Goal: Transaction & Acquisition: Book appointment/travel/reservation

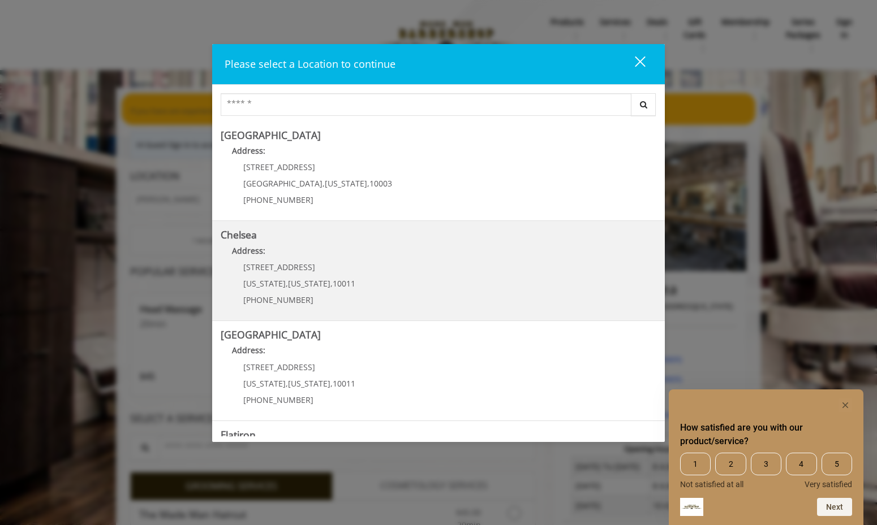
click at [313, 272] on div "[STREET_ADDRESS][US_STATE][US_STATE] (917) 639-3902" at bounding box center [291, 287] width 140 height 49
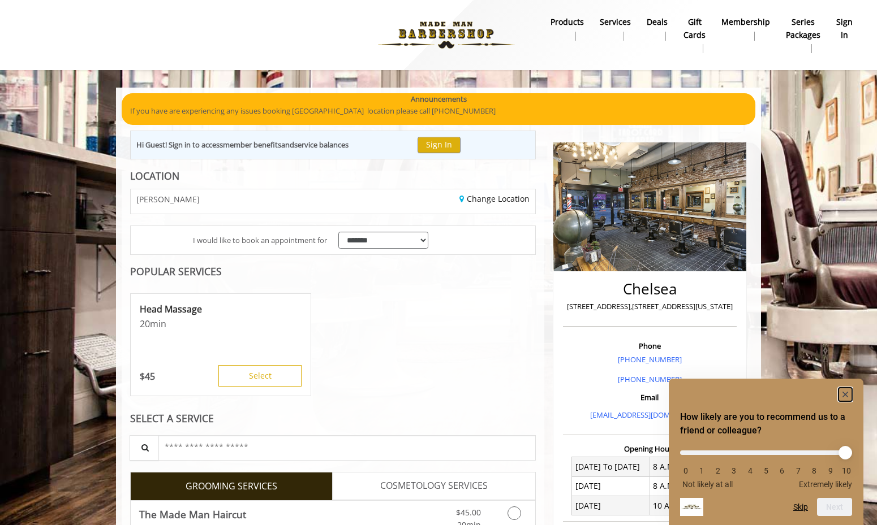
click at [847, 393] on rect "Hide survey" at bounding box center [845, 395] width 14 height 14
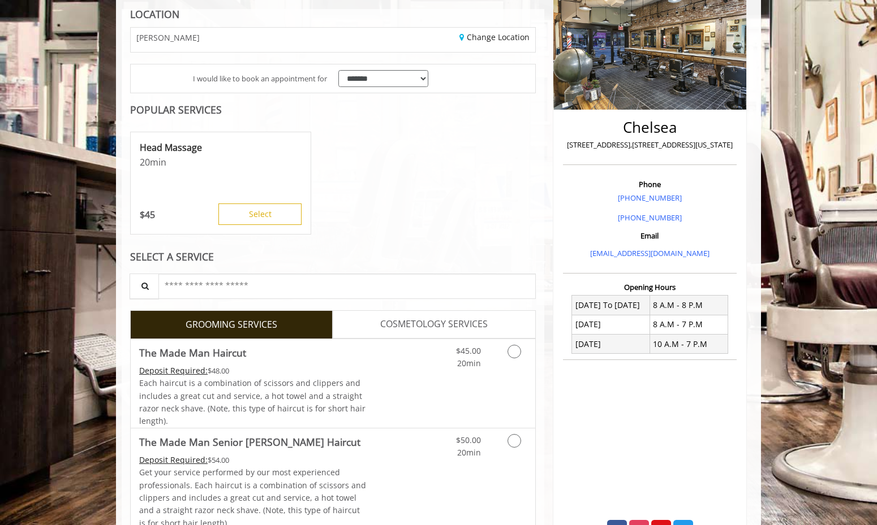
scroll to position [181, 0]
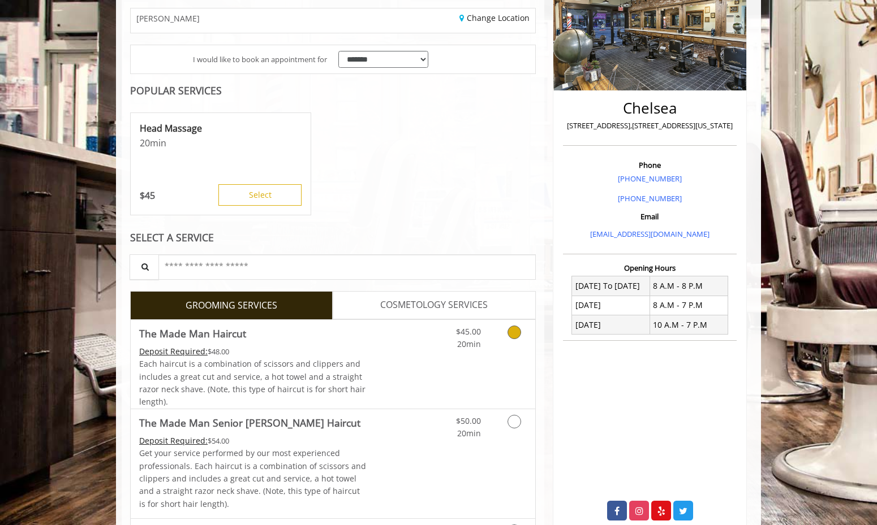
click at [512, 326] on icon "Grooming services" at bounding box center [514, 333] width 14 height 14
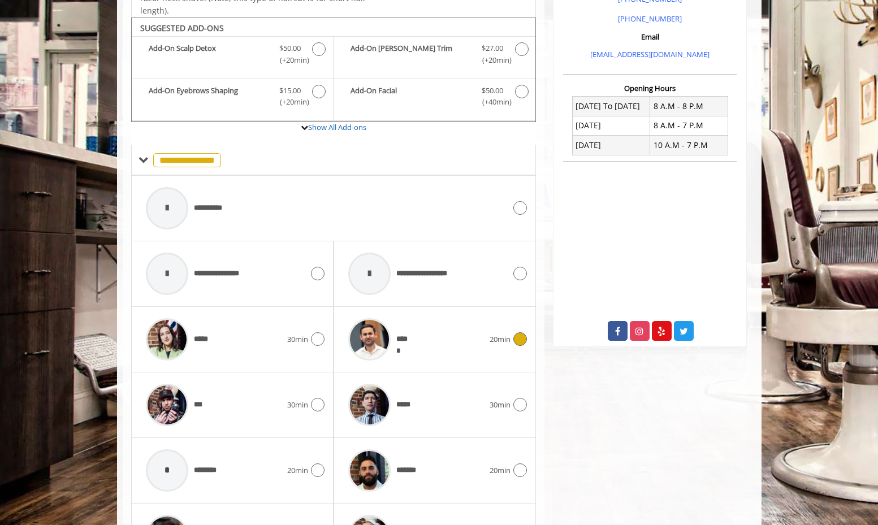
scroll to position [378, 0]
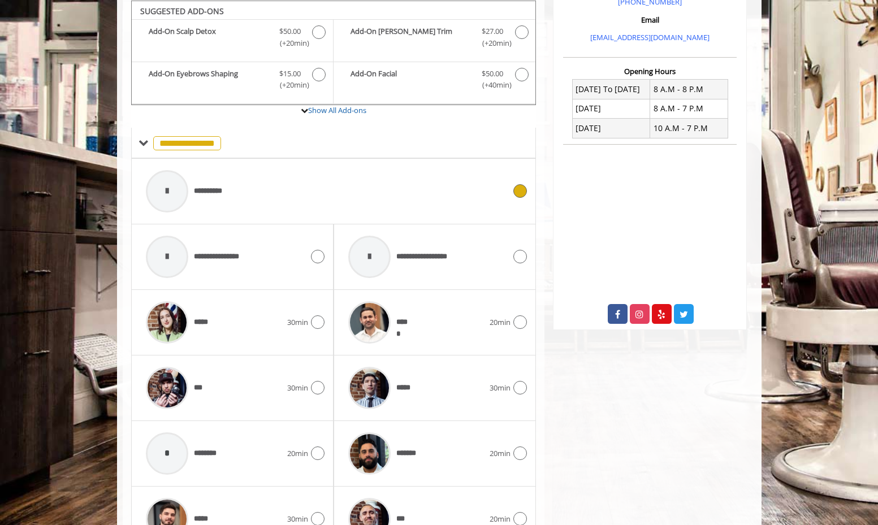
click at [512, 189] on div at bounding box center [519, 191] width 16 height 14
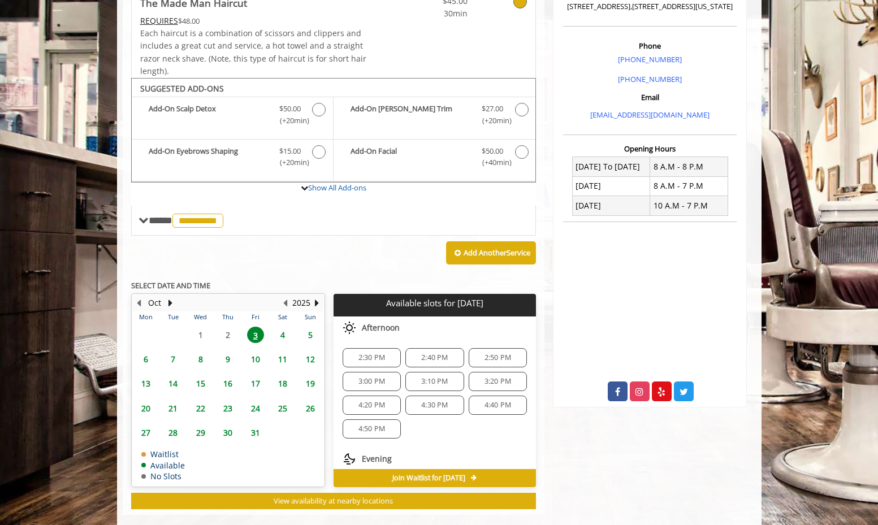
scroll to position [317, 0]
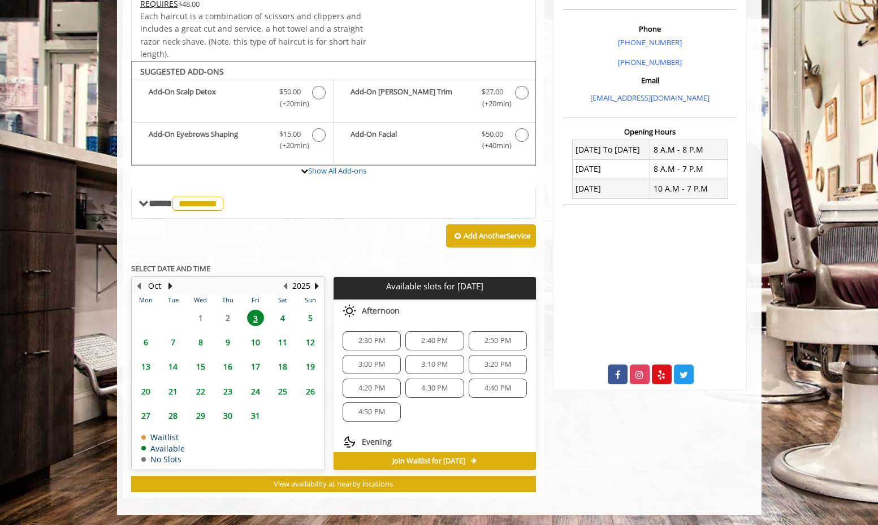
click at [428, 387] on span "4:30 PM" at bounding box center [434, 388] width 27 height 9
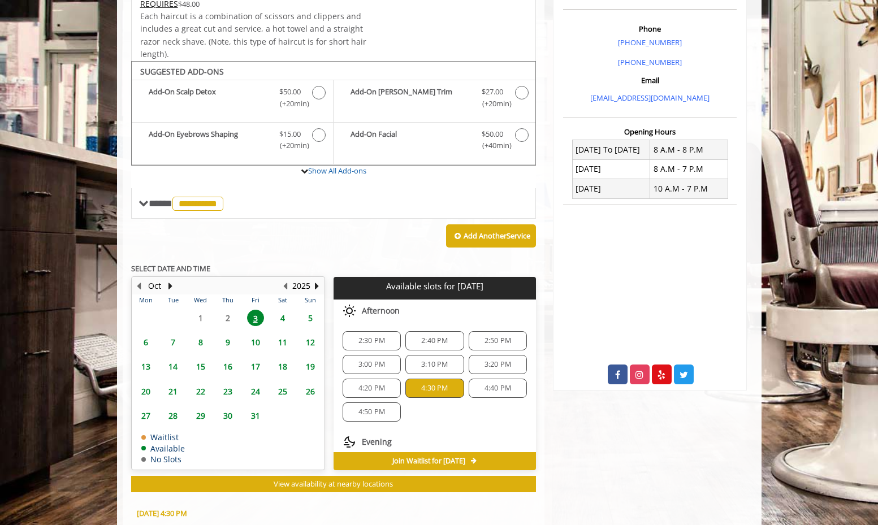
scroll to position [522, 0]
